Goal: Task Accomplishment & Management: Use online tool/utility

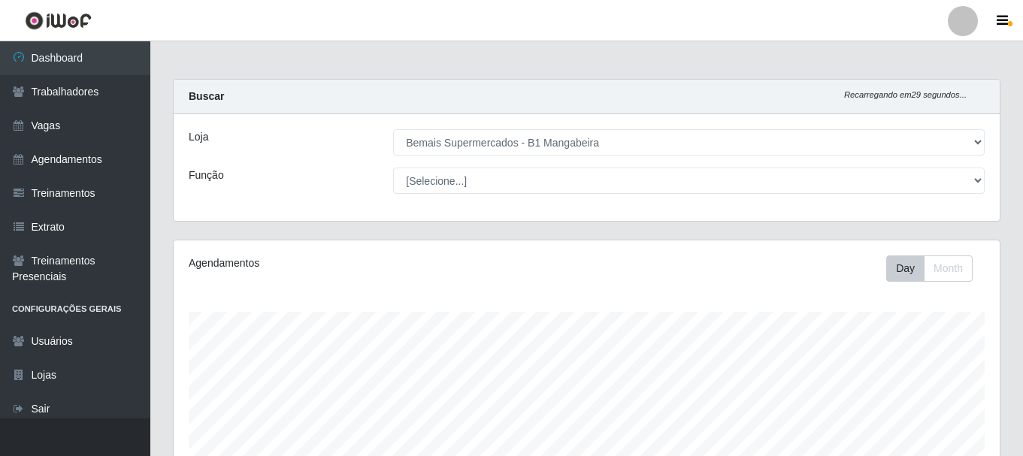
select select "403"
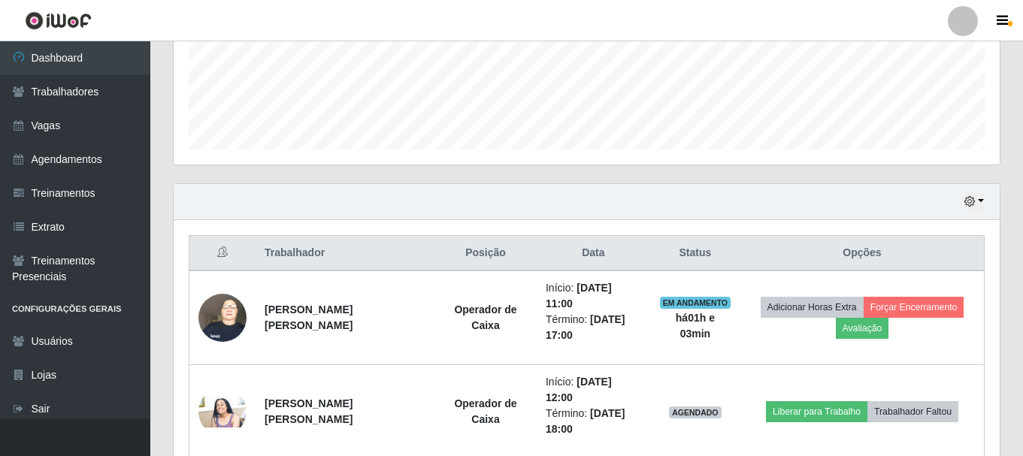
scroll to position [387, 0]
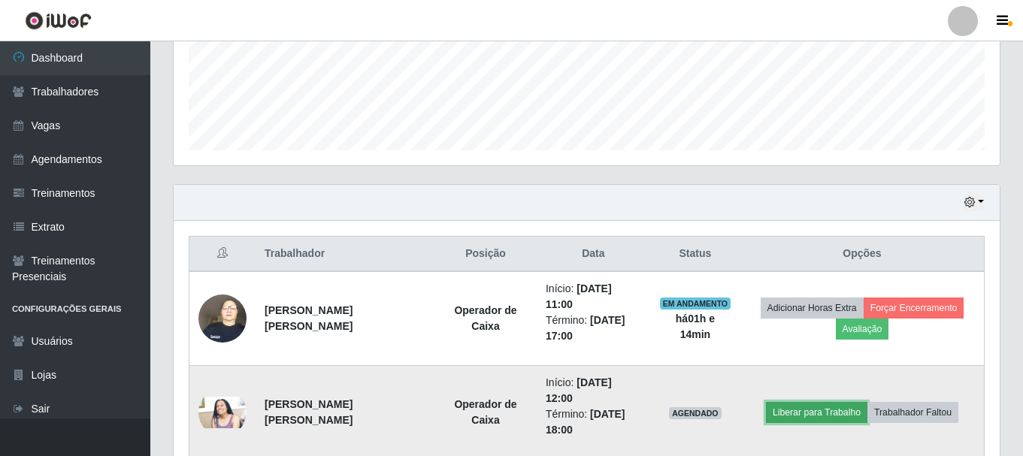
click at [834, 413] on button "Liberar para Trabalho" at bounding box center [816, 412] width 101 height 21
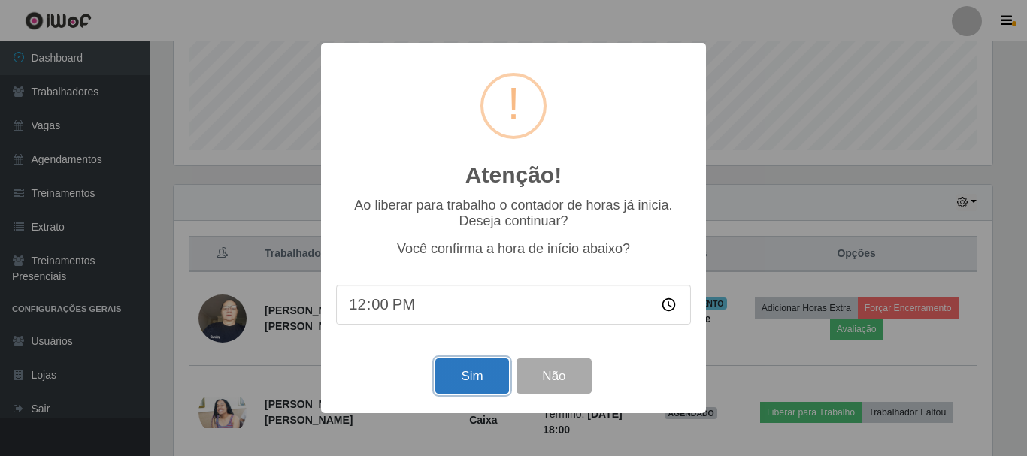
click at [488, 386] on button "Sim" at bounding box center [471, 375] width 73 height 35
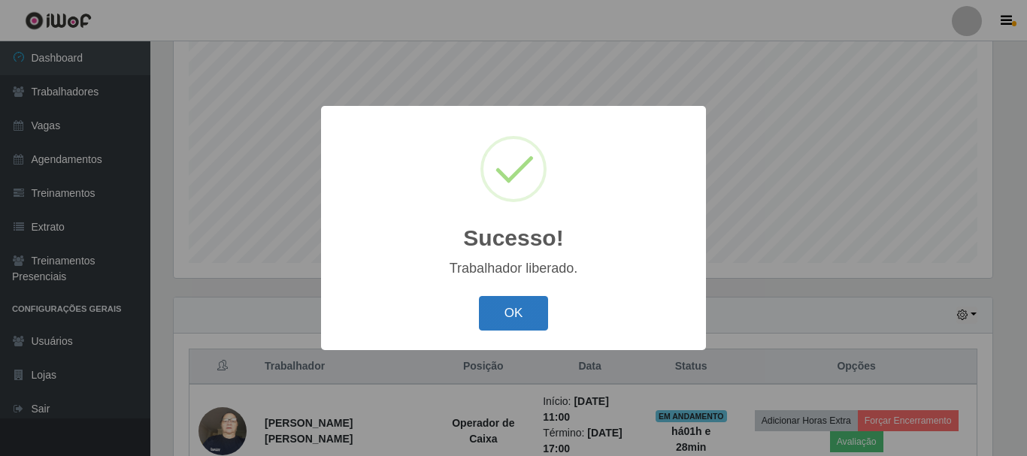
drag, startPoint x: 540, startPoint y: 310, endPoint x: 564, endPoint y: 292, distance: 29.6
click at [540, 310] on button "OK" at bounding box center [514, 313] width 70 height 35
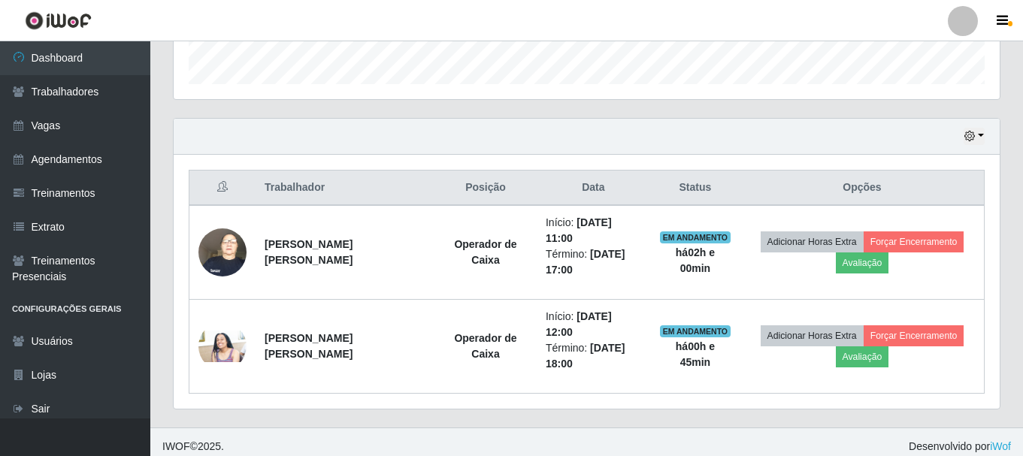
scroll to position [462, 0]
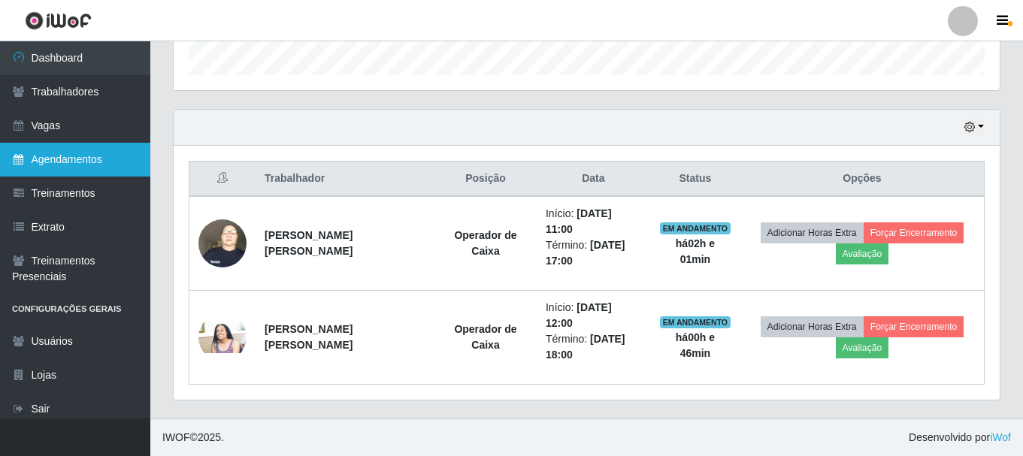
click at [38, 166] on link "Agendamentos" at bounding box center [75, 160] width 150 height 34
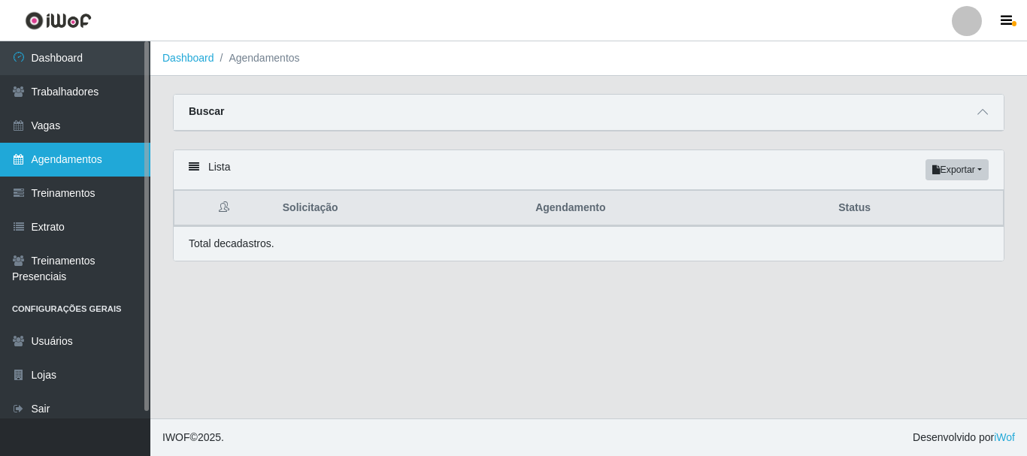
click at [38, 166] on link "Agendamentos" at bounding box center [75, 160] width 150 height 34
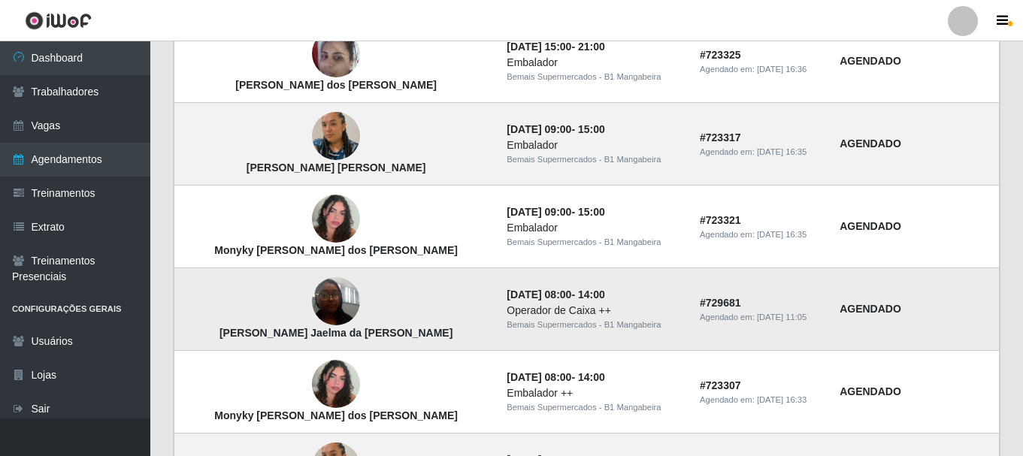
scroll to position [1113, 0]
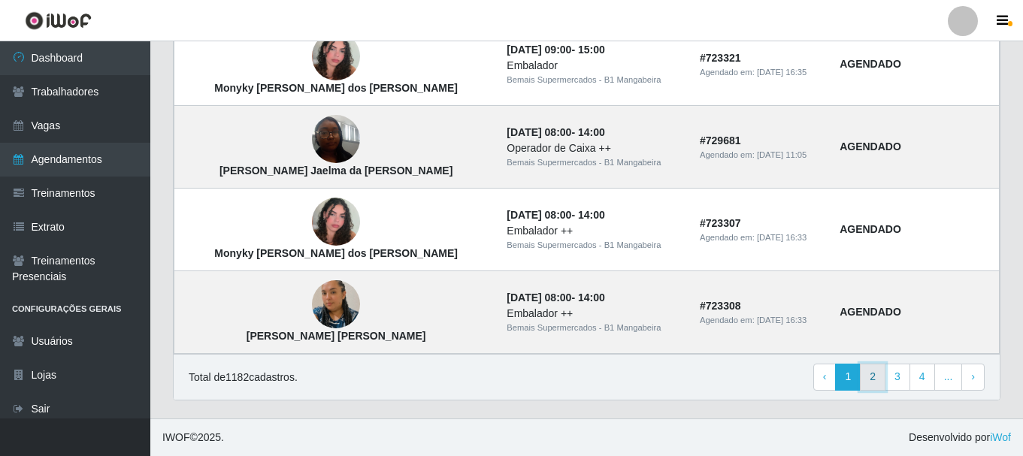
click at [871, 383] on link "2" at bounding box center [873, 377] width 26 height 27
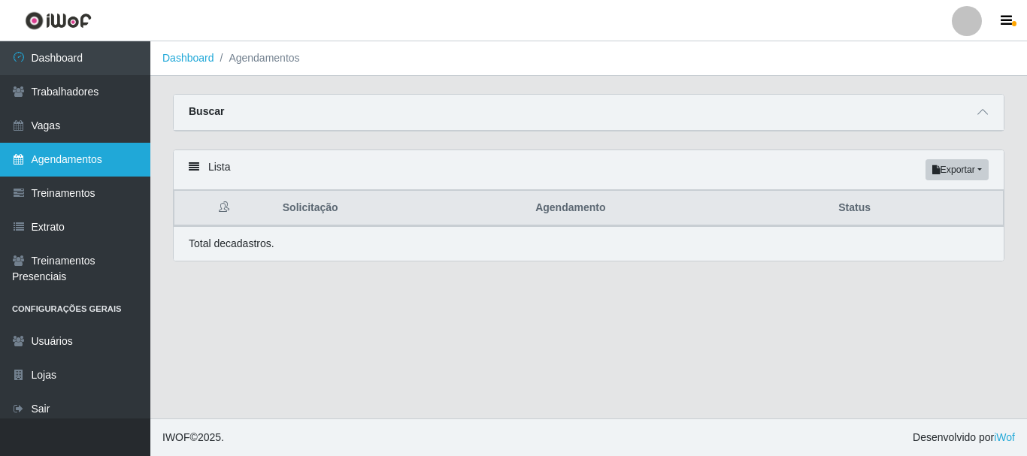
click at [50, 150] on link "Agendamentos" at bounding box center [75, 160] width 150 height 34
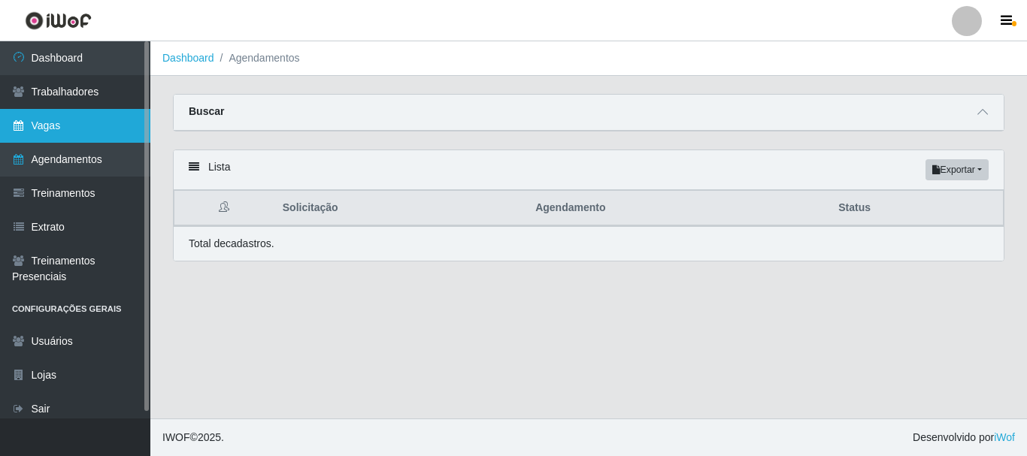
click at [43, 119] on link "Vagas" at bounding box center [75, 126] width 150 height 34
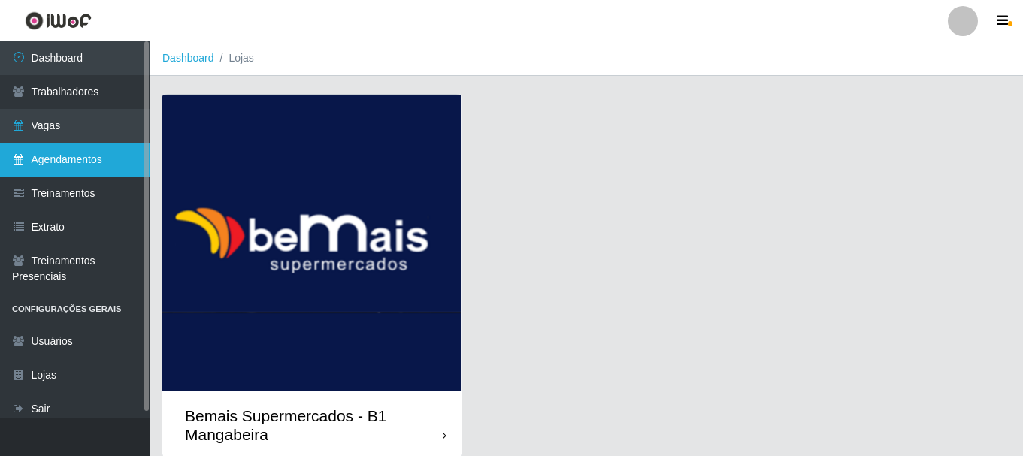
click at [56, 158] on link "Agendamentos" at bounding box center [75, 160] width 150 height 34
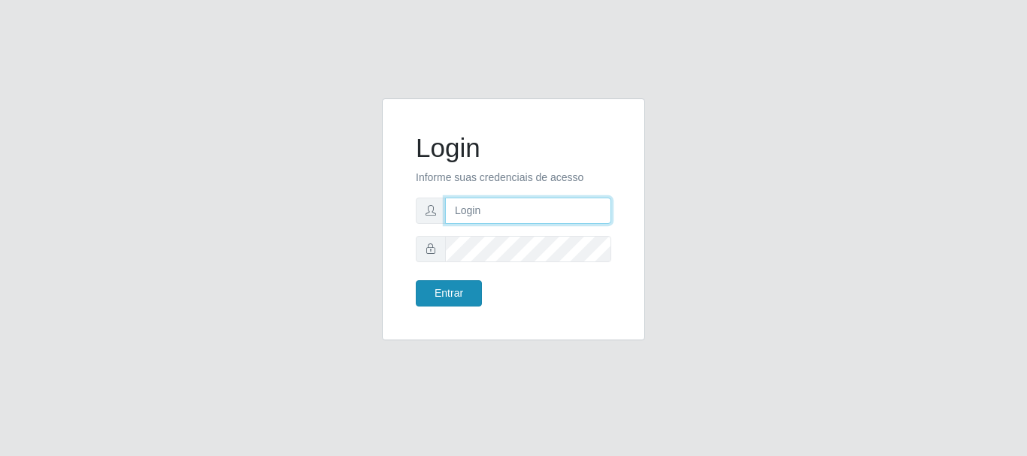
type input "caio@B1"
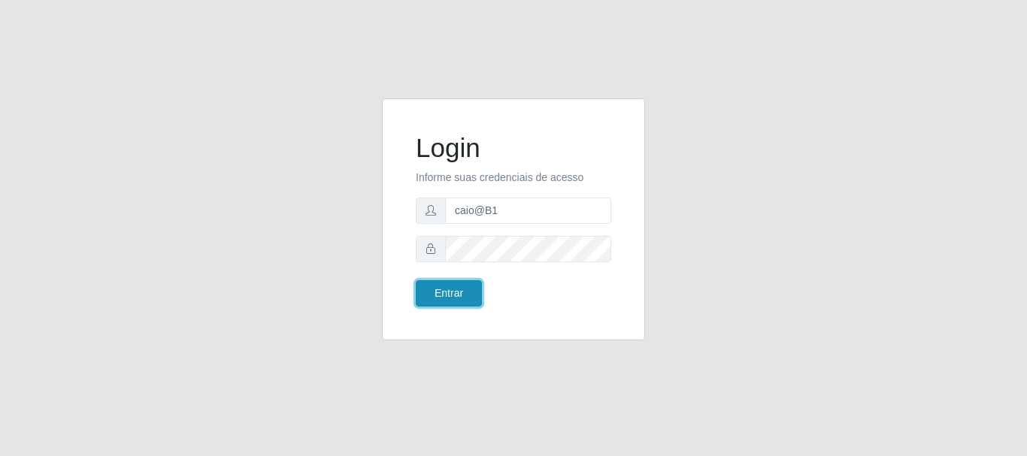
click at [443, 292] on button "Entrar" at bounding box center [449, 293] width 66 height 26
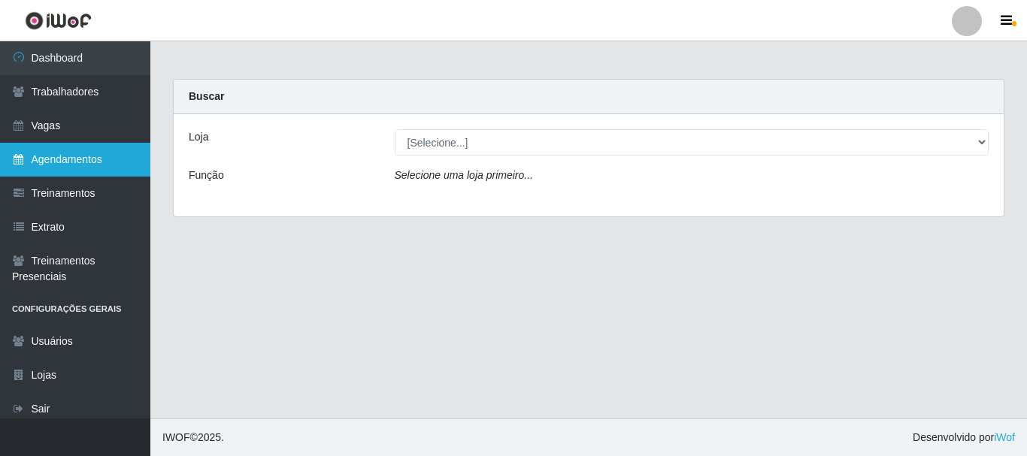
click at [46, 156] on link "Agendamentos" at bounding box center [75, 160] width 150 height 34
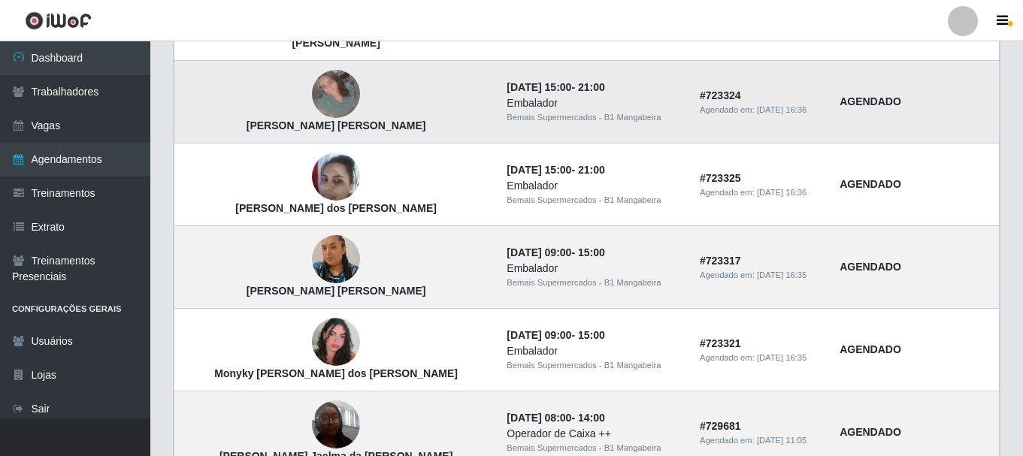
scroll to position [1113, 0]
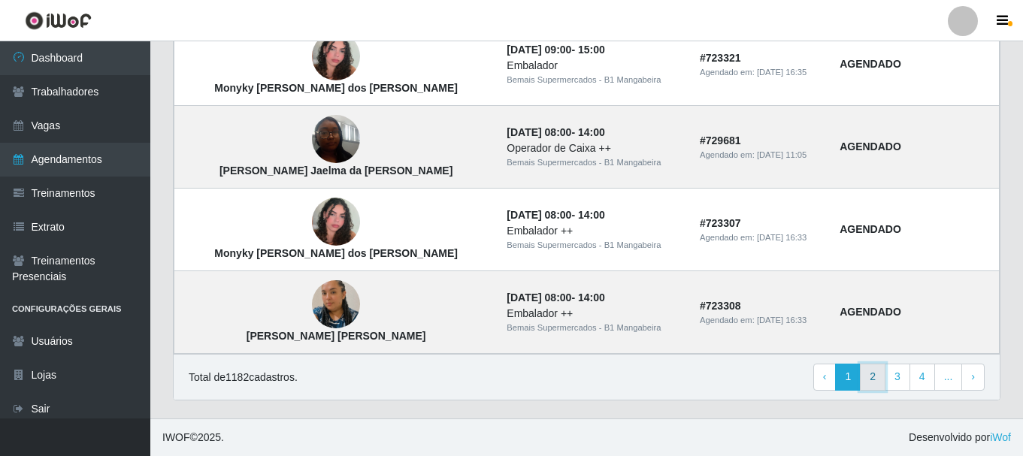
click at [867, 368] on link "2" at bounding box center [873, 377] width 26 height 27
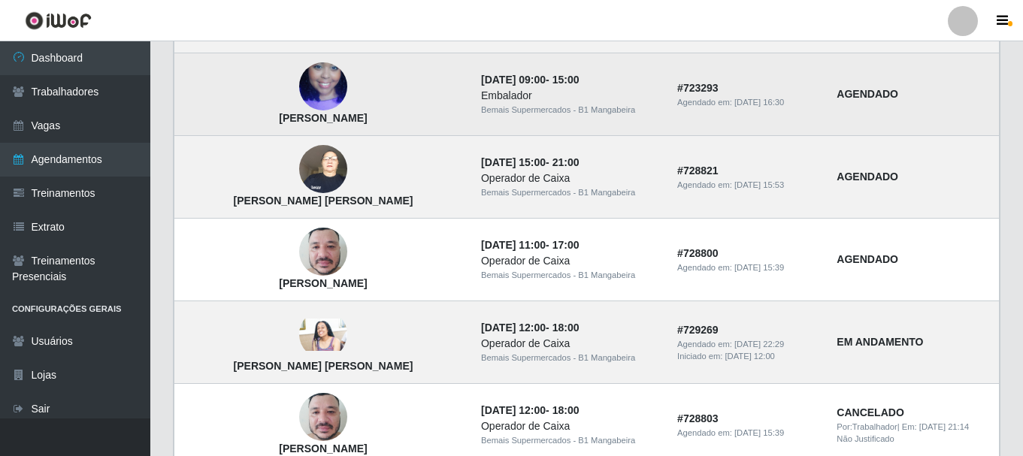
scroll to position [676, 0]
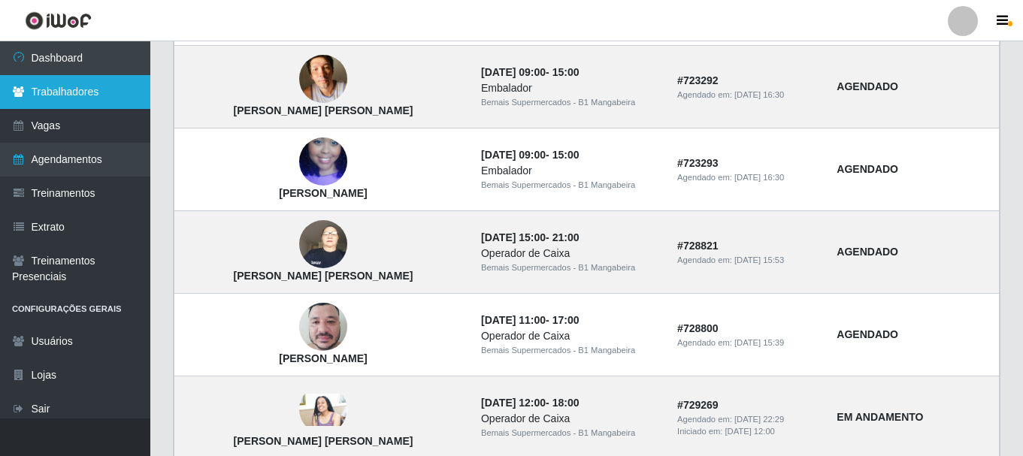
click at [54, 104] on link "Trabalhadores" at bounding box center [75, 92] width 150 height 34
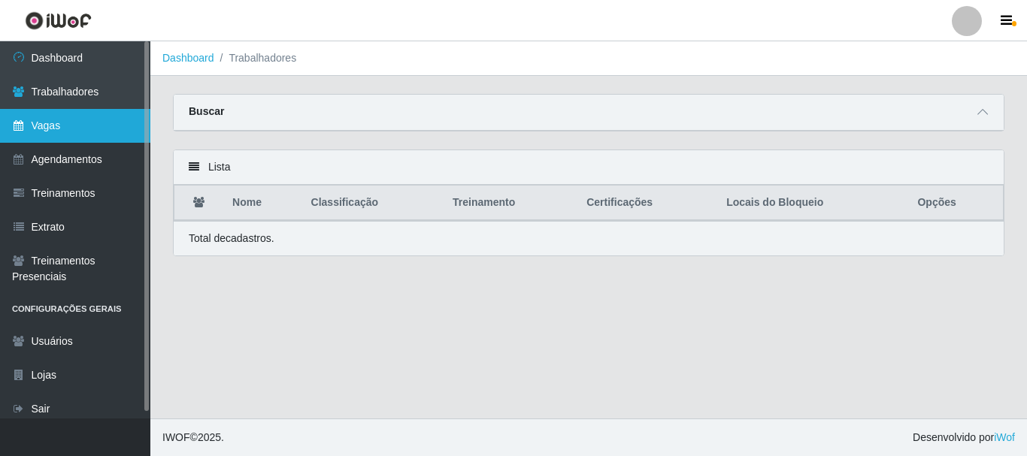
click at [44, 122] on link "Vagas" at bounding box center [75, 126] width 150 height 34
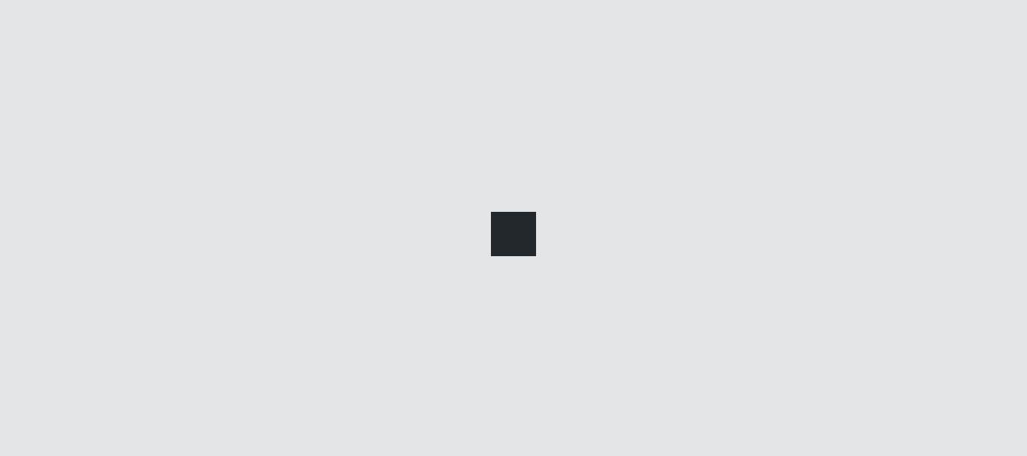
click at [44, 122] on link "Vagas" at bounding box center [75, 126] width 150 height 34
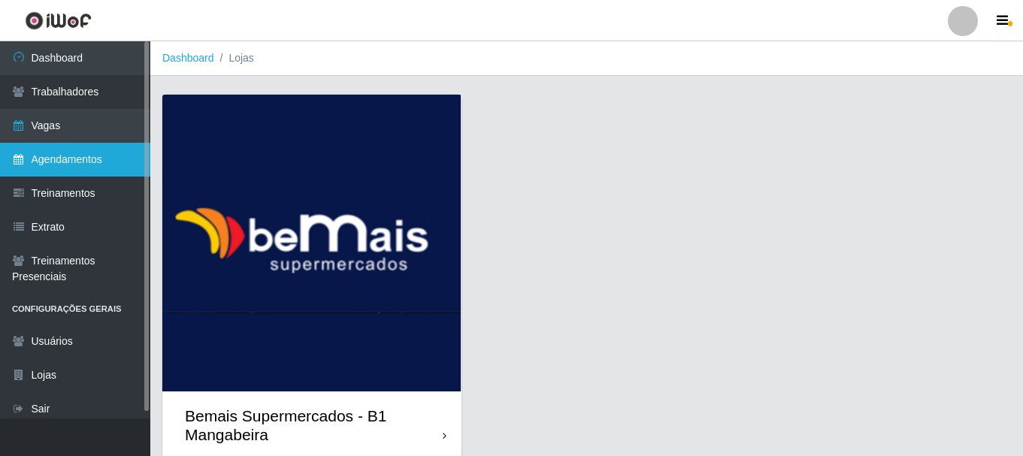
click at [94, 157] on link "Agendamentos" at bounding box center [75, 160] width 150 height 34
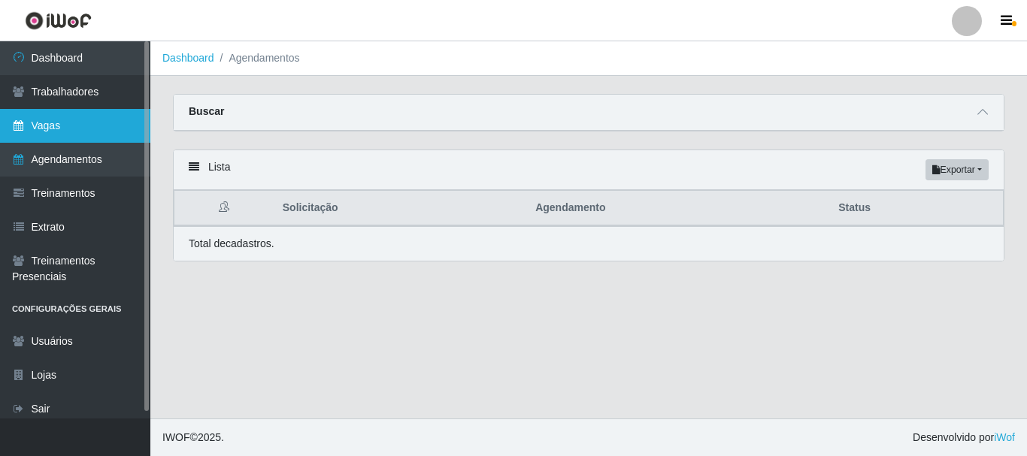
click at [80, 121] on link "Vagas" at bounding box center [75, 126] width 150 height 34
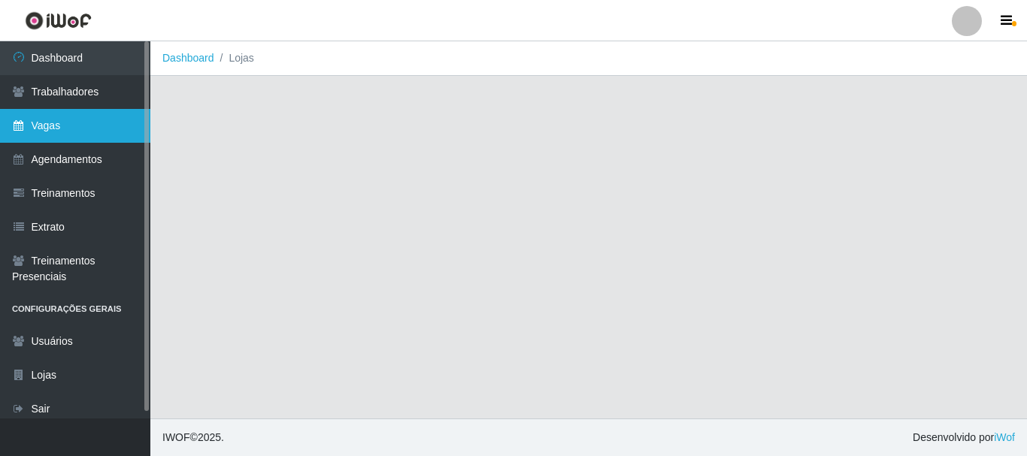
click at [80, 121] on link "Vagas" at bounding box center [75, 126] width 150 height 34
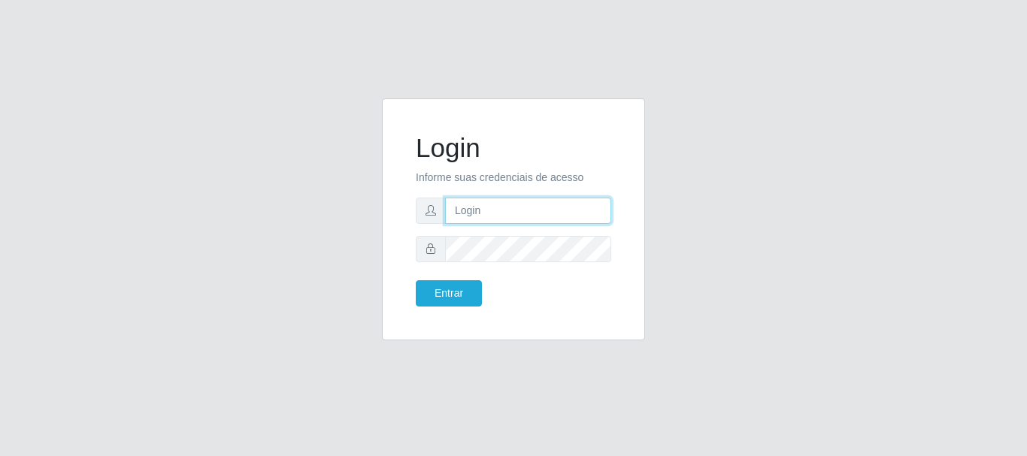
type input "caio@B1"
click at [454, 311] on div "Login Informe suas credenciais de acesso caio@B1 Entrar" at bounding box center [513, 219] width 225 height 204
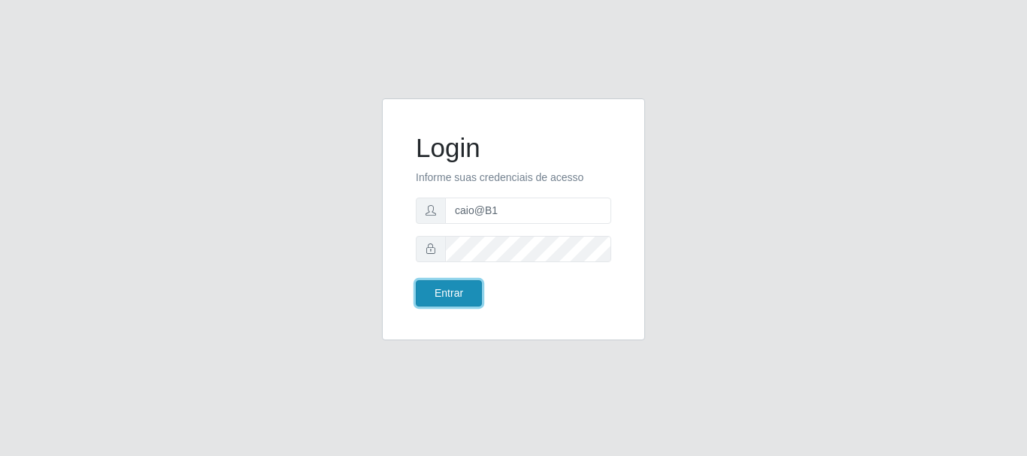
click at [466, 293] on button "Entrar" at bounding box center [449, 293] width 66 height 26
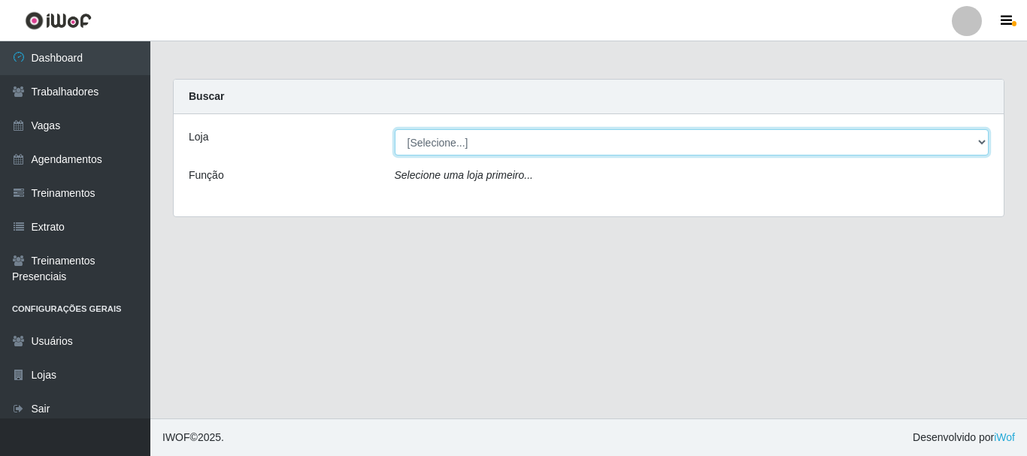
click at [984, 140] on select "[Selecione...] Bemais Supermercados - B1 [GEOGRAPHIC_DATA]" at bounding box center [692, 142] width 594 height 26
select select "403"
click at [395, 129] on select "[Selecione...] Bemais Supermercados - B1 [GEOGRAPHIC_DATA]" at bounding box center [692, 142] width 594 height 26
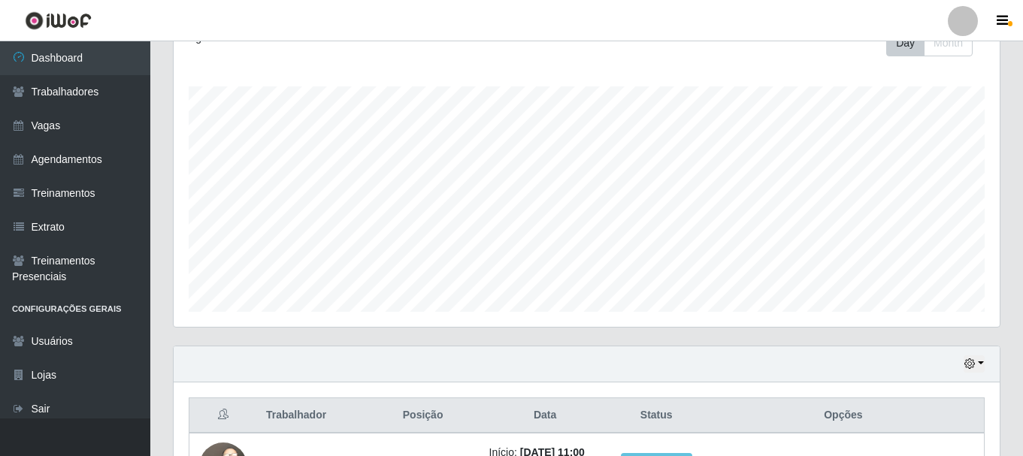
scroll to position [462, 0]
